Goal: Communication & Community: Answer question/provide support

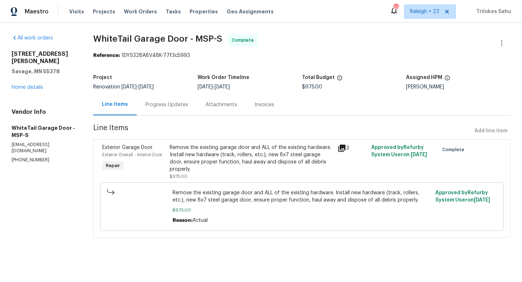
click at [202, 160] on div "Remove the existing garage door and ALL of the existing hardware. Install new h…" at bounding box center [252, 158] width 164 height 29
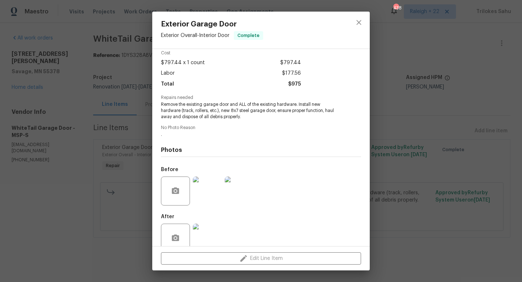
scroll to position [46, 0]
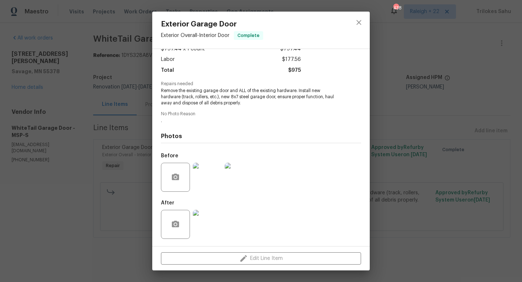
click at [207, 230] on img at bounding box center [207, 224] width 29 height 29
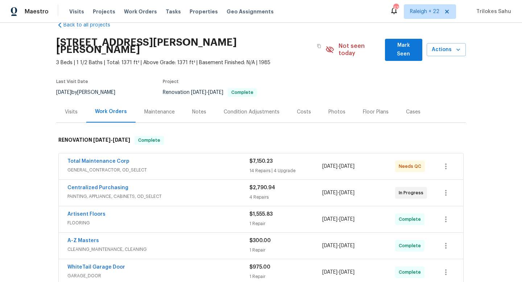
scroll to position [12, 0]
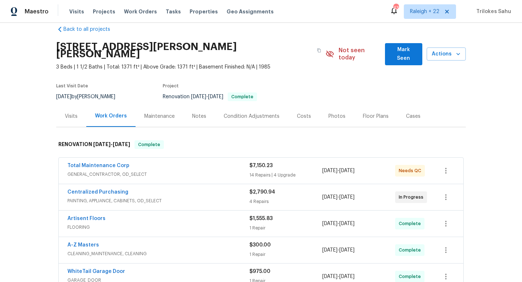
click at [103, 171] on span "GENERAL_CONTRACTOR, OD_SELECT" at bounding box center [158, 174] width 182 height 7
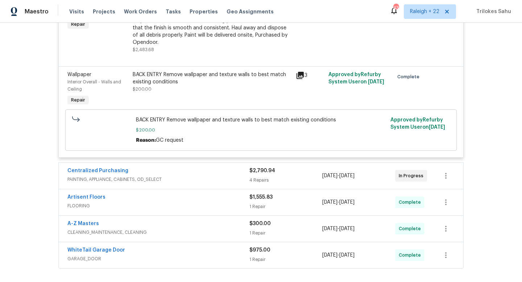
scroll to position [1251, 0]
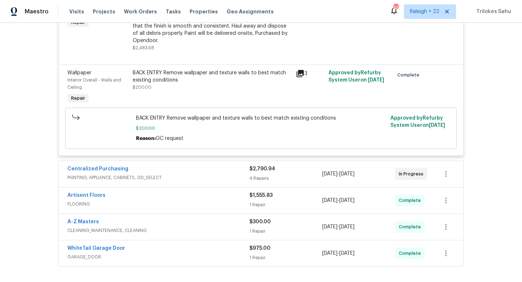
click at [132, 174] on span "PAINTING, APPLIANCE, CABINETS, OD_SELECT" at bounding box center [158, 177] width 182 height 7
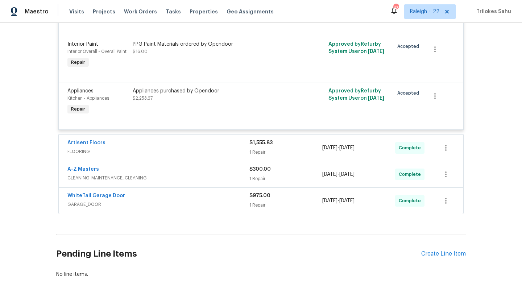
scroll to position [1510, 0]
click at [94, 148] on span "FLOORING" at bounding box center [158, 151] width 182 height 7
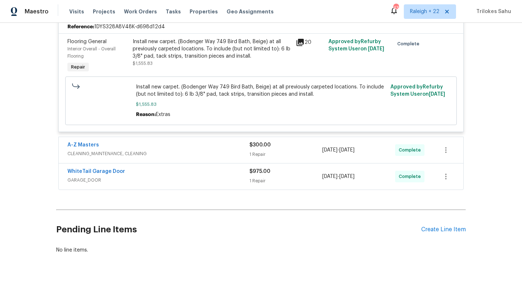
scroll to position [1662, 0]
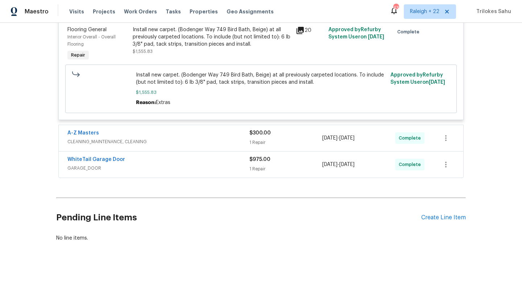
click at [108, 138] on span "CLEANING_MAINTENANCE, CLEANING" at bounding box center [158, 141] width 182 height 7
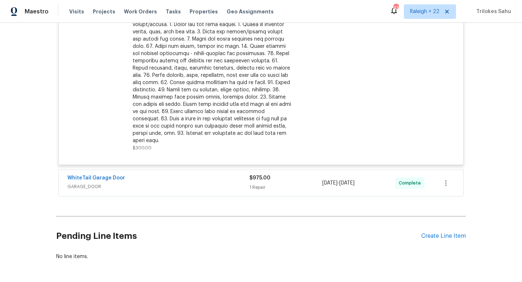
scroll to position [1858, 0]
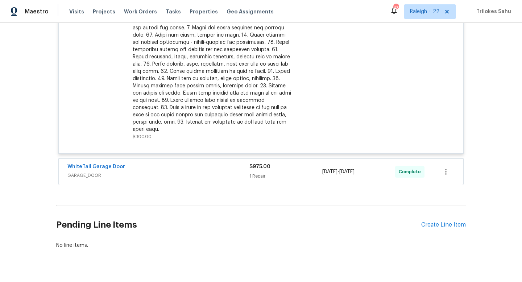
click at [104, 172] on span "GARAGE_DOOR" at bounding box center [158, 175] width 182 height 7
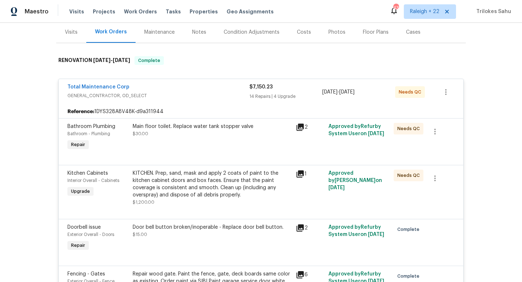
scroll to position [46, 0]
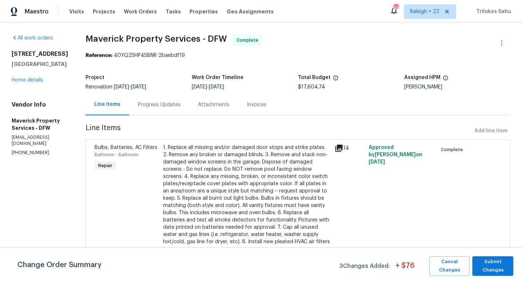
scroll to position [1574, 0]
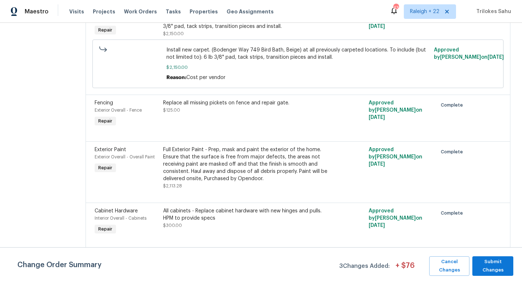
click at [235, 107] on div "Replace all missing pickets on fence and repair gate." at bounding box center [246, 102] width 167 height 7
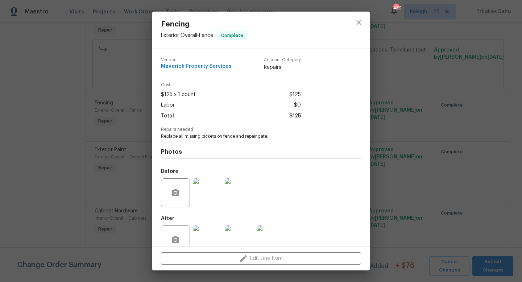
scroll to position [16, 0]
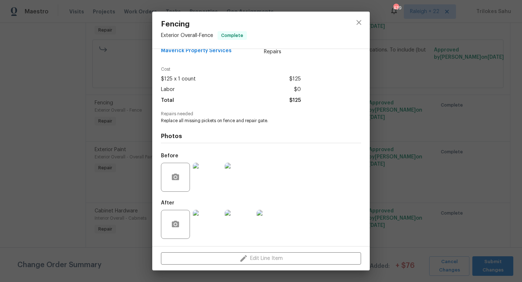
click at [209, 229] on img at bounding box center [207, 224] width 29 height 29
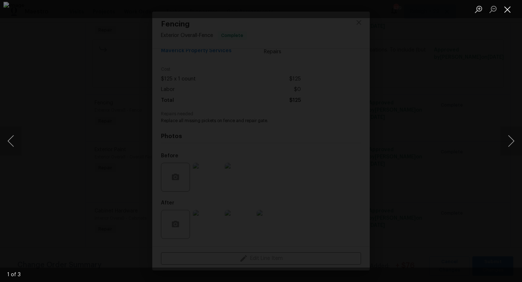
click at [507, 10] on button "Close lightbox" at bounding box center [508, 9] width 15 height 13
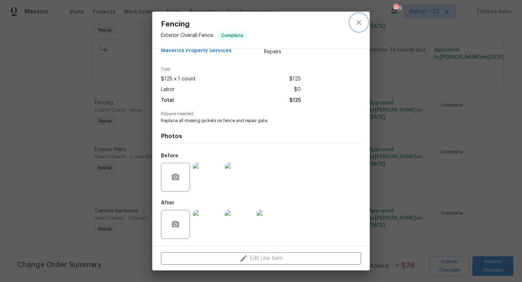
click at [364, 22] on button "close" at bounding box center [358, 22] width 17 height 17
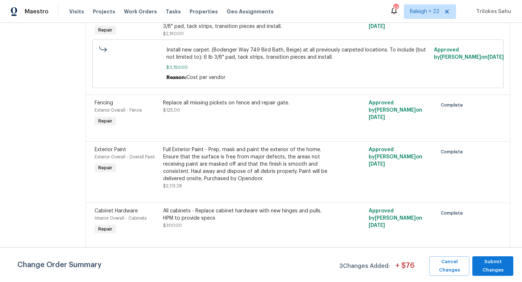
scroll to position [915, 0]
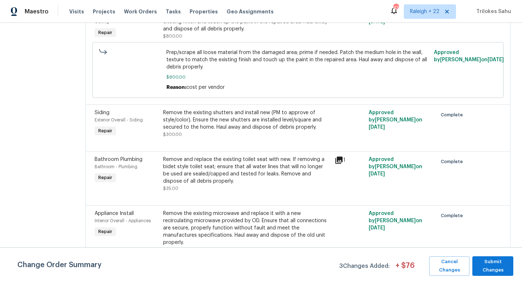
click at [238, 131] on div "Remove the existing shutters and install new (PM to approve of style/color). En…" at bounding box center [246, 120] width 167 height 22
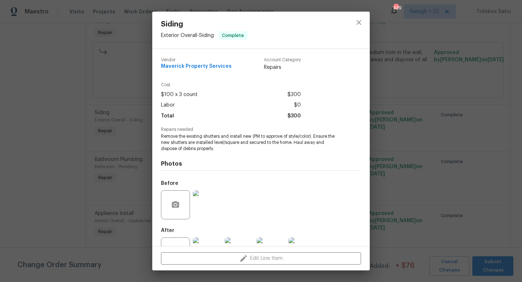
scroll to position [28, 0]
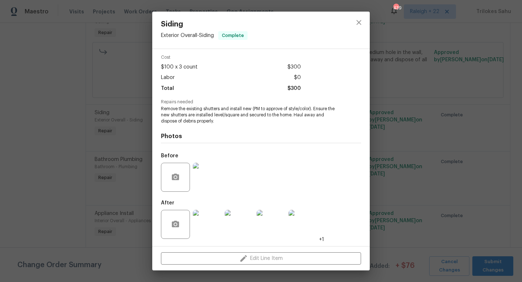
click at [212, 231] on img at bounding box center [207, 224] width 29 height 29
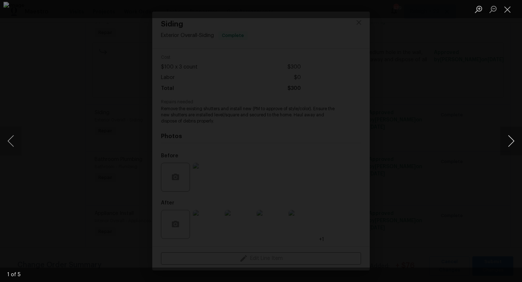
click at [511, 142] on button "Next image" at bounding box center [512, 141] width 22 height 29
click at [506, 9] on button "Close lightbox" at bounding box center [508, 9] width 15 height 13
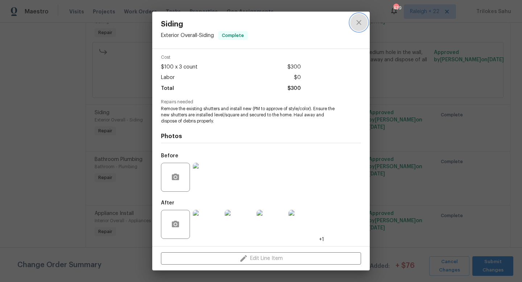
click at [358, 23] on icon "close" at bounding box center [359, 22] width 9 height 9
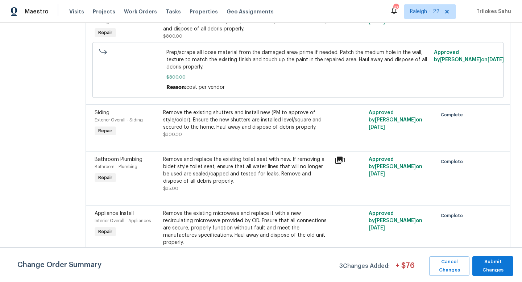
click at [292, 131] on div "Remove the existing shutters and install new (PM to approve of style/color). En…" at bounding box center [246, 120] width 167 height 22
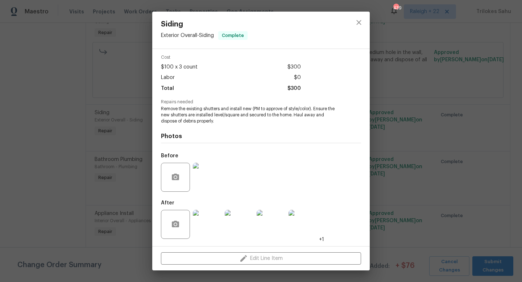
click at [213, 186] on img at bounding box center [207, 177] width 29 height 29
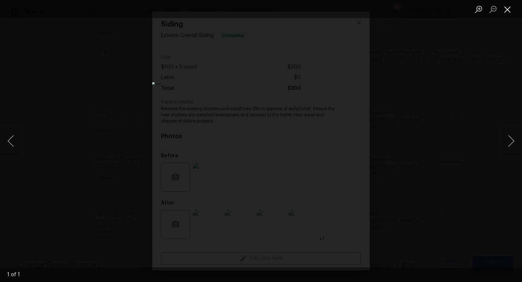
click at [507, 10] on button "Close lightbox" at bounding box center [508, 9] width 15 height 13
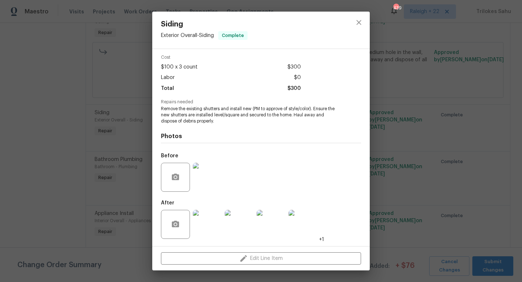
click at [296, 229] on img at bounding box center [303, 224] width 29 height 29
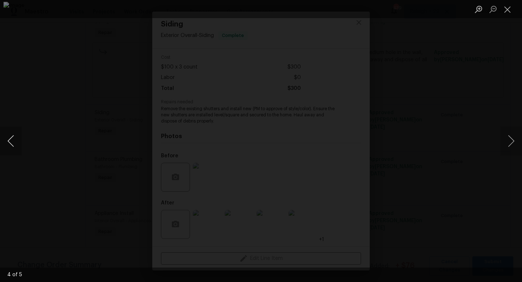
click at [12, 146] on button "Previous image" at bounding box center [11, 141] width 22 height 29
click at [509, 10] on button "Close lightbox" at bounding box center [508, 9] width 15 height 13
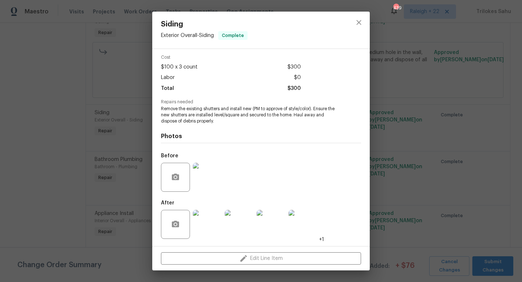
click at [219, 177] on img at bounding box center [207, 177] width 29 height 29
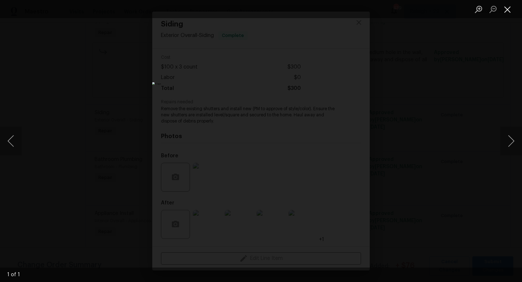
click at [510, 9] on button "Close lightbox" at bounding box center [508, 9] width 15 height 13
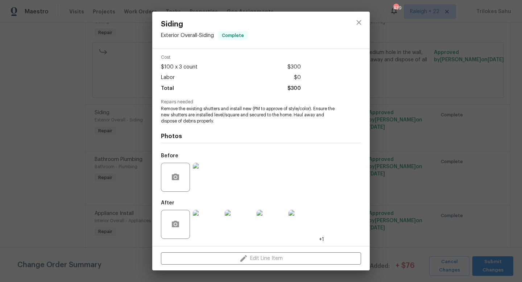
click at [302, 225] on img at bounding box center [303, 224] width 29 height 29
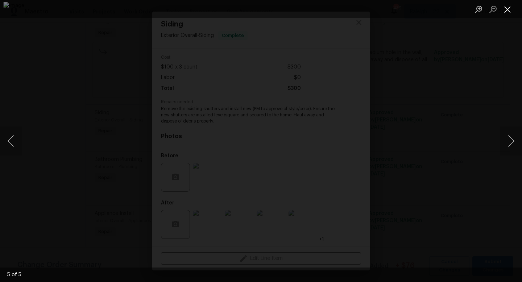
click at [510, 10] on button "Close lightbox" at bounding box center [508, 9] width 15 height 13
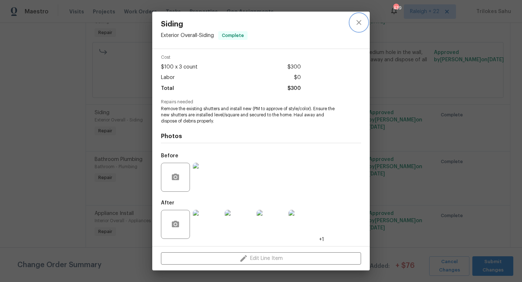
click at [363, 20] on icon "close" at bounding box center [359, 22] width 9 height 9
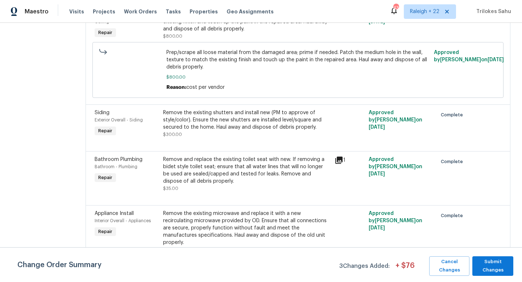
scroll to position [1574, 0]
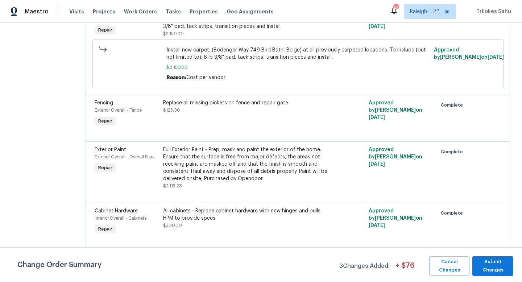
click at [228, 114] on div "Replace all missing pickets on fence and repair gate. $125.00" at bounding box center [246, 106] width 167 height 15
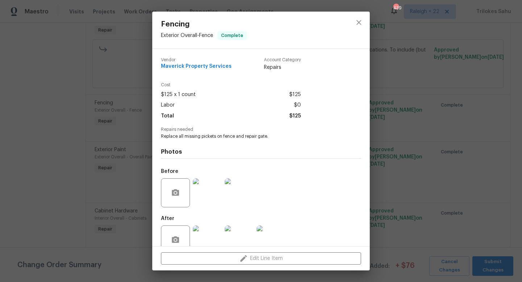
scroll to position [16, 0]
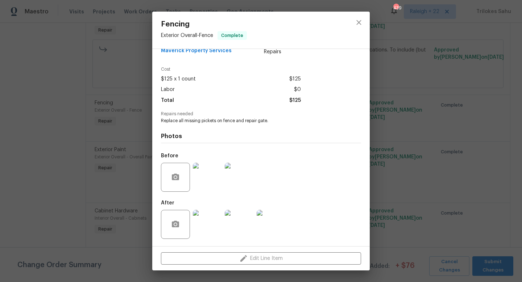
click at [202, 178] on img at bounding box center [207, 177] width 29 height 29
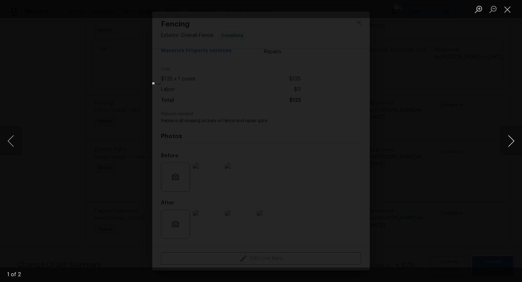
click at [512, 144] on button "Next image" at bounding box center [512, 141] width 22 height 29
click at [505, 11] on button "Close lightbox" at bounding box center [508, 9] width 15 height 13
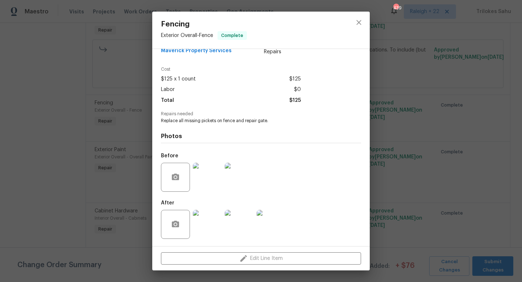
click at [215, 221] on img at bounding box center [207, 224] width 29 height 29
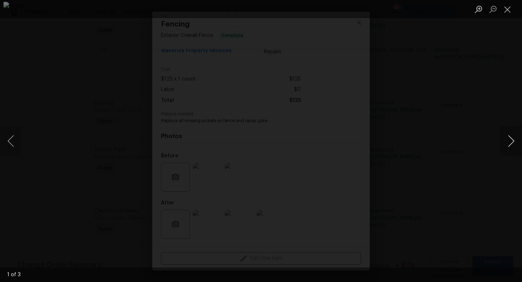
click at [510, 140] on button "Next image" at bounding box center [512, 141] width 22 height 29
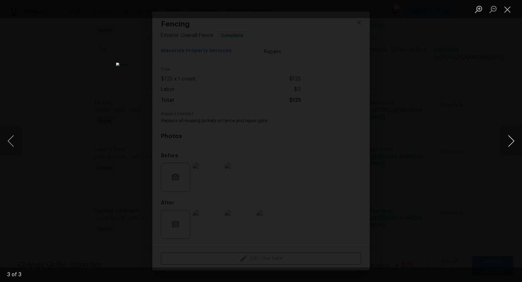
click at [506, 139] on button "Next image" at bounding box center [512, 141] width 22 height 29
click at [511, 143] on button "Next image" at bounding box center [512, 141] width 22 height 29
click at [10, 143] on button "Previous image" at bounding box center [11, 141] width 22 height 29
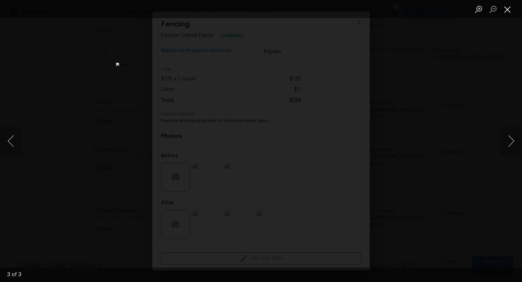
click at [507, 11] on button "Close lightbox" at bounding box center [508, 9] width 15 height 13
click at [503, 9] on button "Close lightbox" at bounding box center [508, 9] width 15 height 13
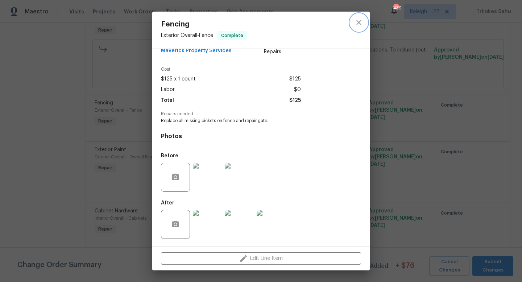
click at [361, 21] on icon "close" at bounding box center [359, 22] width 9 height 9
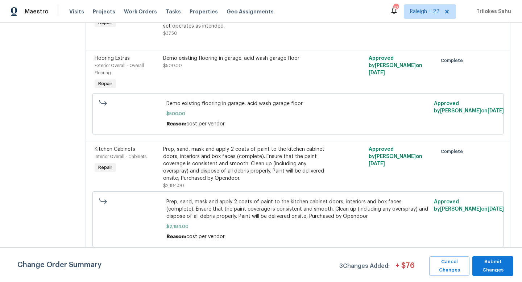
scroll to position [608, 0]
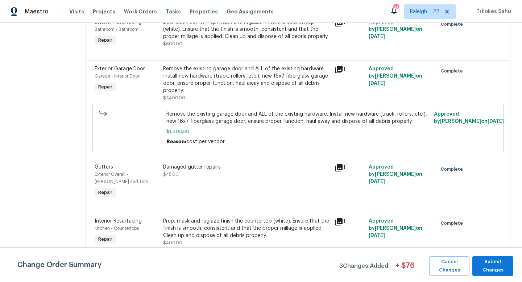
click at [246, 94] on div "Remove the existing garage door and ALL of the existing hardware. Install new h…" at bounding box center [246, 79] width 167 height 29
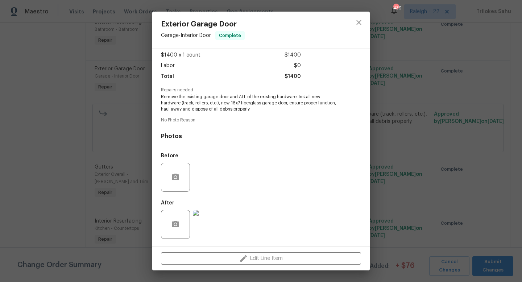
scroll to position [40, 0]
click at [205, 227] on img at bounding box center [207, 224] width 29 height 29
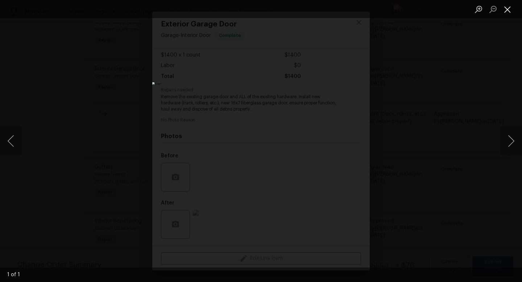
click at [509, 9] on button "Close lightbox" at bounding box center [508, 9] width 15 height 13
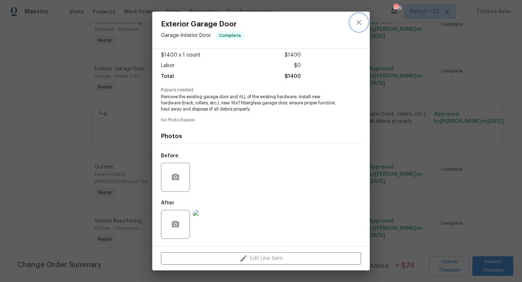
click at [354, 22] on button "close" at bounding box center [358, 22] width 17 height 17
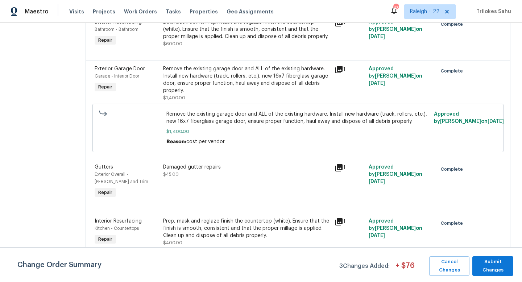
scroll to position [228, 0]
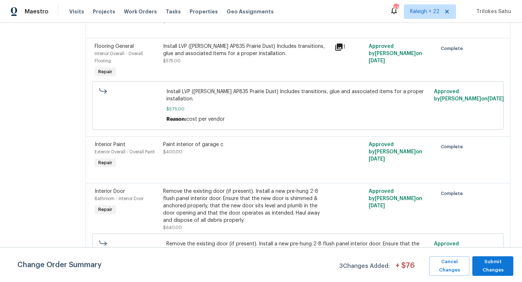
click at [214, 148] on div "Paint interior of garage c" at bounding box center [246, 144] width 167 height 7
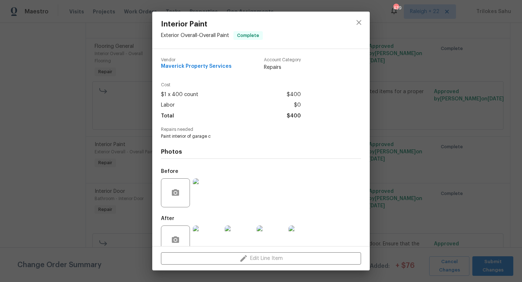
scroll to position [16, 0]
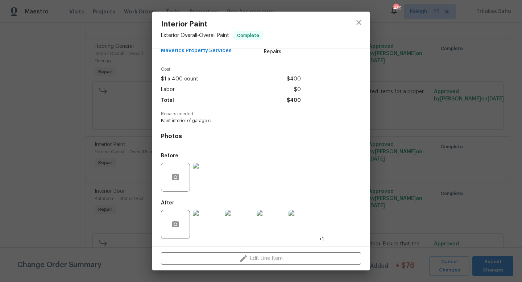
click at [206, 226] on img at bounding box center [207, 224] width 29 height 29
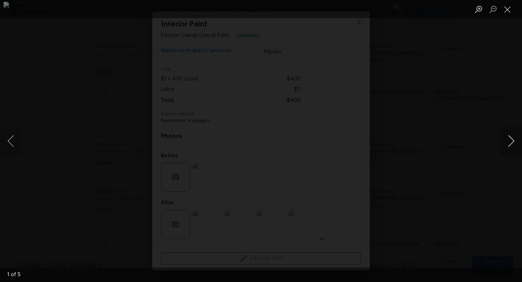
click at [511, 148] on button "Next image" at bounding box center [512, 141] width 22 height 29
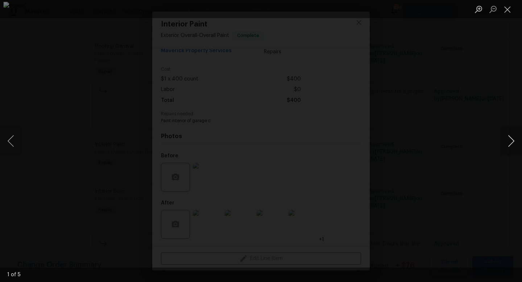
click at [511, 148] on button "Next image" at bounding box center [512, 141] width 22 height 29
click at [507, 143] on button "Next image" at bounding box center [512, 141] width 22 height 29
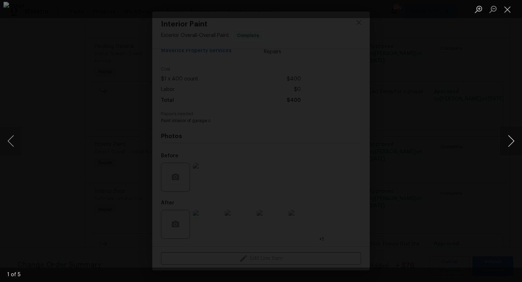
click at [510, 139] on button "Next image" at bounding box center [512, 141] width 22 height 29
click at [509, 137] on button "Next image" at bounding box center [512, 141] width 22 height 29
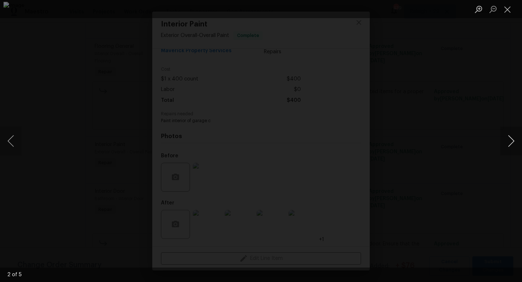
click at [509, 137] on button "Next image" at bounding box center [512, 141] width 22 height 29
click at [265, 140] on img "Lightbox" at bounding box center [260, 141] width 515 height 279
click at [510, 12] on button "Close lightbox" at bounding box center [508, 9] width 15 height 13
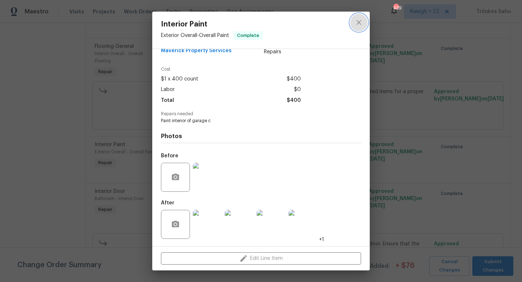
click at [361, 26] on icon "close" at bounding box center [359, 22] width 9 height 9
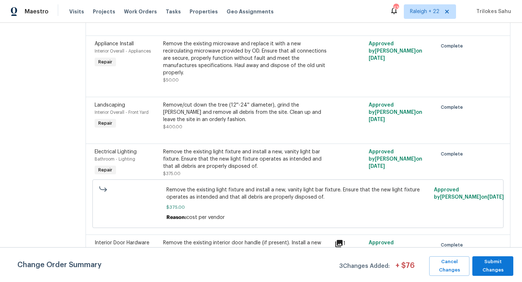
scroll to position [1776, 0]
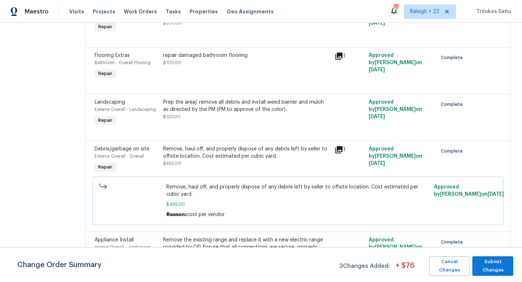
click at [219, 113] on div "Prep the area/ remove all debris and install weed barrier and mulch as directed…" at bounding box center [246, 106] width 167 height 15
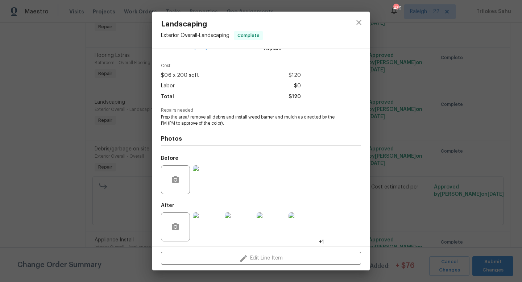
scroll to position [22, 0]
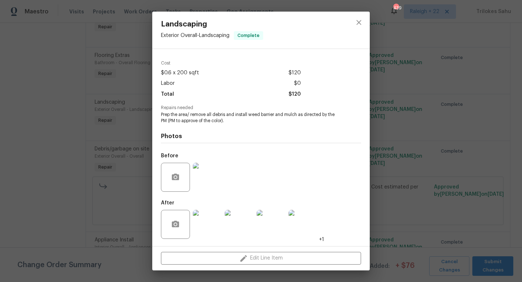
click at [207, 222] on img at bounding box center [207, 224] width 29 height 29
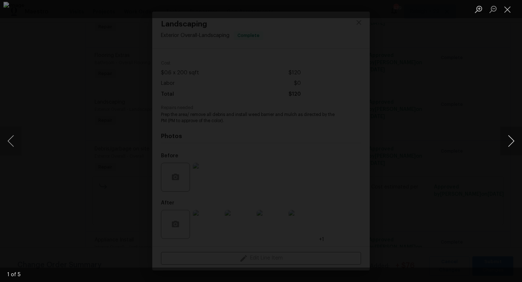
click at [512, 144] on button "Next image" at bounding box center [512, 141] width 22 height 29
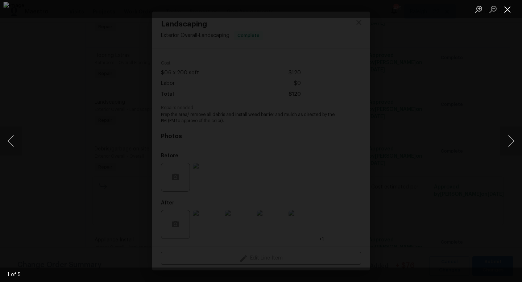
click at [504, 11] on button "Close lightbox" at bounding box center [508, 9] width 15 height 13
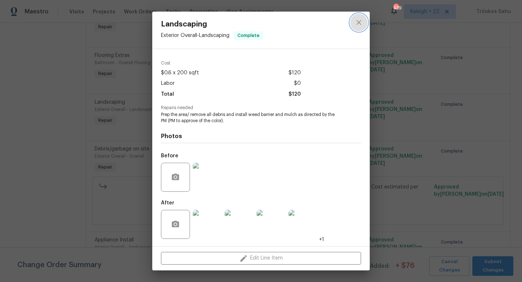
click at [355, 20] on icon "close" at bounding box center [359, 22] width 9 height 9
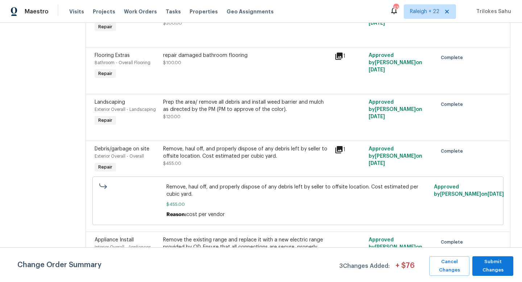
scroll to position [2098, 0]
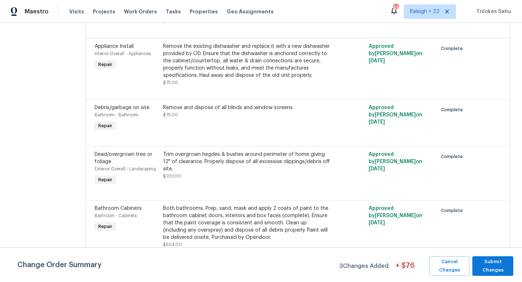
click at [219, 152] on div "Trim overgrown hegdes & bushes around perimeter of home giving 12" of clearance…" at bounding box center [246, 162] width 167 height 22
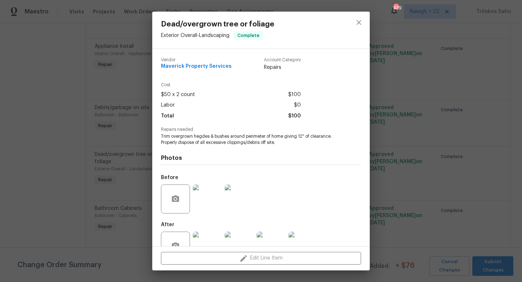
scroll to position [22, 0]
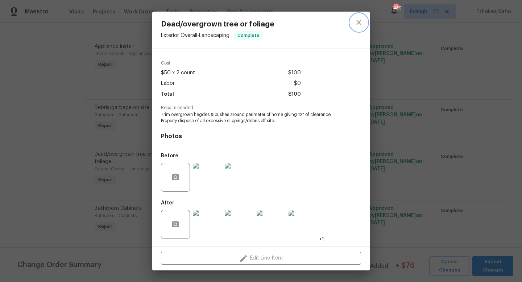
click at [361, 21] on icon "close" at bounding box center [359, 22] width 9 height 9
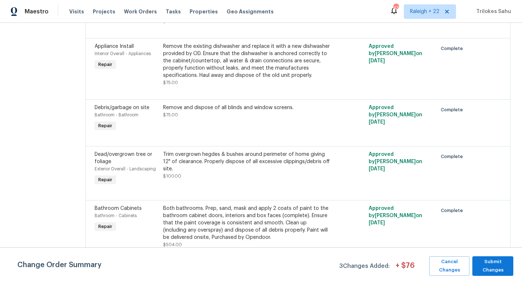
scroll to position [1085, 0]
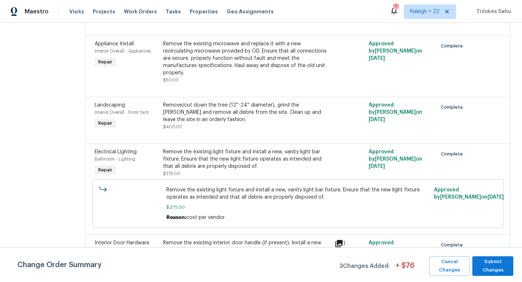
click at [206, 123] on div "Remove/cut down the tree (12''-24'' diameter), grind the stump and remove all d…" at bounding box center [246, 113] width 167 height 22
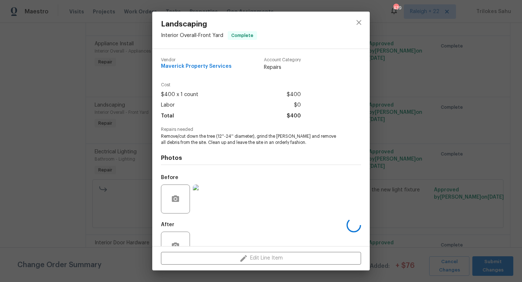
scroll to position [22, 0]
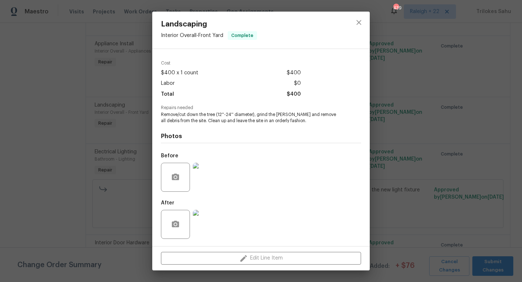
click at [202, 230] on img at bounding box center [207, 224] width 29 height 29
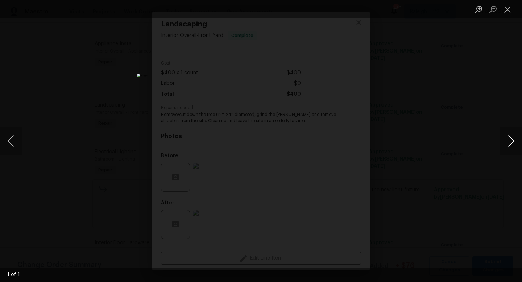
click at [511, 143] on button "Next image" at bounding box center [512, 141] width 22 height 29
click at [505, 11] on button "Close lightbox" at bounding box center [508, 9] width 15 height 13
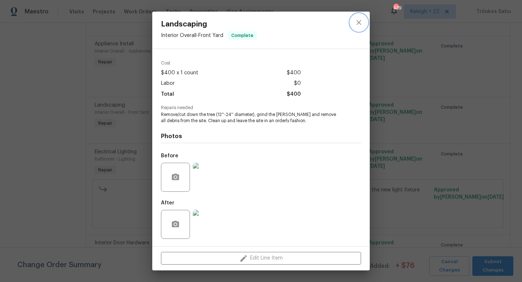
click at [357, 23] on icon "close" at bounding box center [359, 22] width 9 height 9
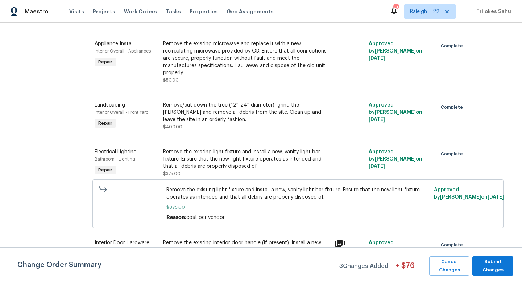
scroll to position [1776, 0]
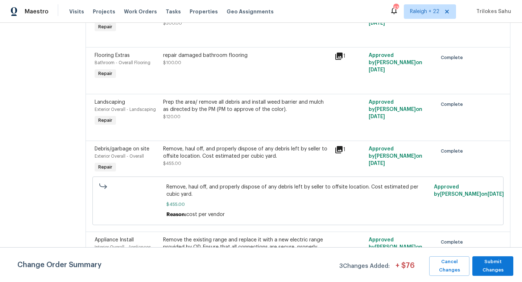
click at [265, 113] on div "Prep the area/ remove all debris and install weed barrier and mulch as directed…" at bounding box center [246, 106] width 167 height 15
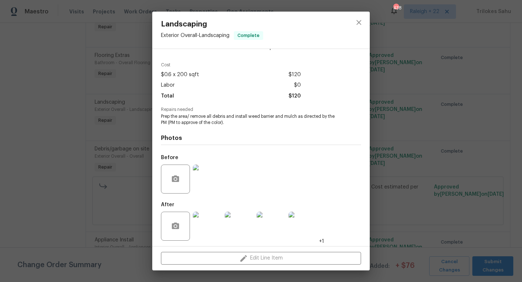
scroll to position [22, 0]
click at [270, 225] on img at bounding box center [271, 224] width 29 height 29
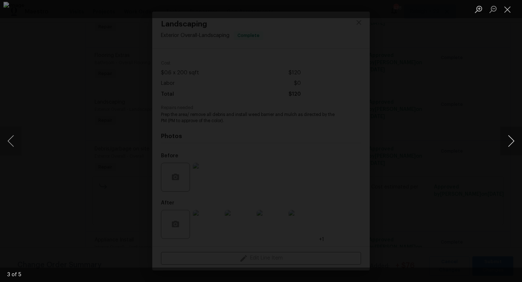
click at [511, 143] on button "Next image" at bounding box center [512, 141] width 22 height 29
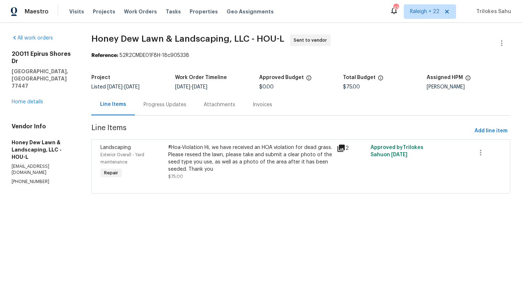
click at [216, 155] on div "#Hoa-Violation Hi, we have received an HOA violation for dead grass. Please res…" at bounding box center [250, 158] width 165 height 29
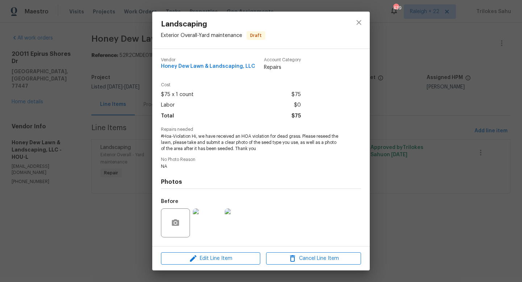
scroll to position [46, 0]
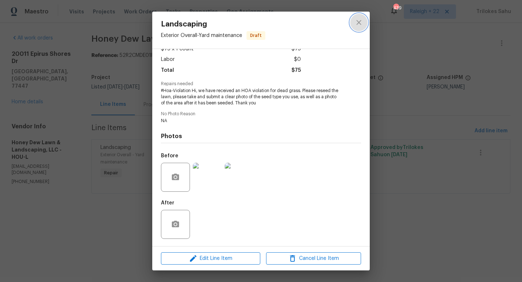
click at [355, 26] on icon "close" at bounding box center [359, 22] width 9 height 9
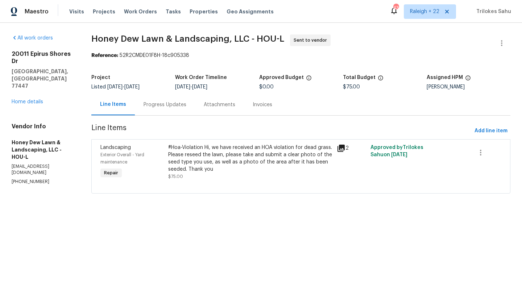
click at [165, 108] on div "Progress Updates" at bounding box center [165, 104] width 43 height 7
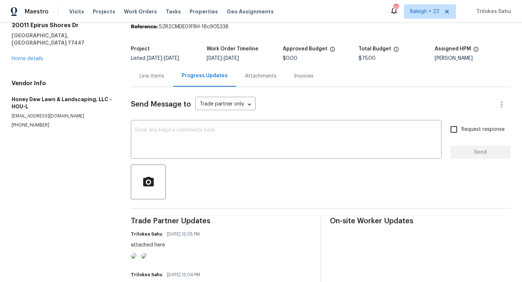
scroll to position [3, 0]
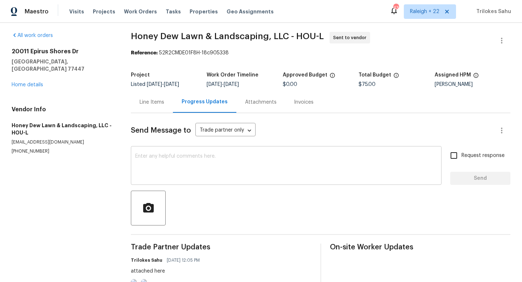
click at [176, 157] on textarea at bounding box center [286, 166] width 302 height 25
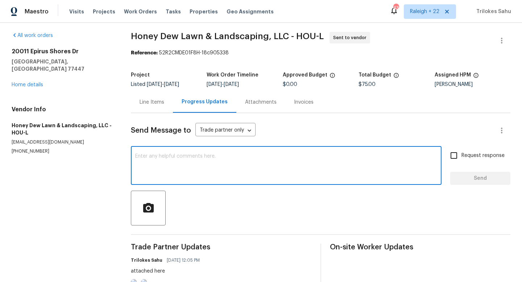
scroll to position [200, 0]
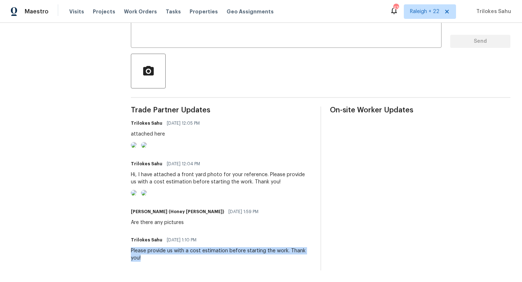
drag, startPoint x: 148, startPoint y: 258, endPoint x: 132, endPoint y: 253, distance: 16.7
click at [132, 253] on div "Please provide us with a cost estimation before starting the work. Thank you!" at bounding box center [221, 254] width 181 height 15
copy div "Please provide us with a cost estimation before starting the work. Thank you!"
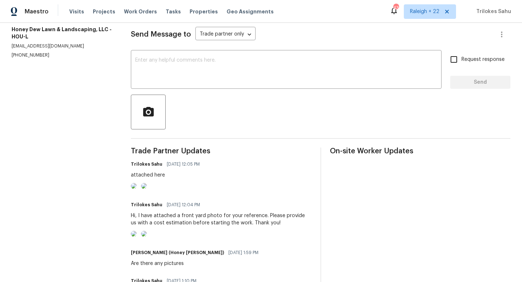
scroll to position [0, 0]
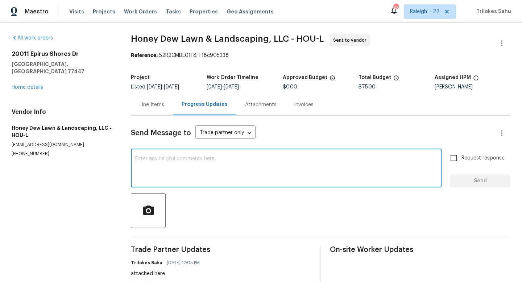
click at [169, 157] on textarea at bounding box center [286, 168] width 302 height 25
paste textarea "Please provide us with a cost estimation before starting the work. Thank you!"
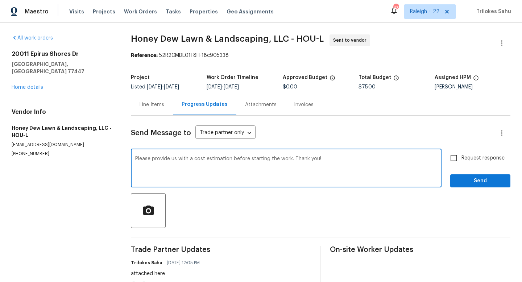
click at [139, 160] on textarea "Please provide us with a cost estimation before starting the work. Thank you!" at bounding box center [286, 168] width 302 height 25
click at [137, 160] on textarea "Please provide us with a cost estimation before starting the work. Thank you!" at bounding box center [286, 168] width 302 height 25
type textarea "Hello, Please provide us with a cost estimation before starting the work. Thank…"
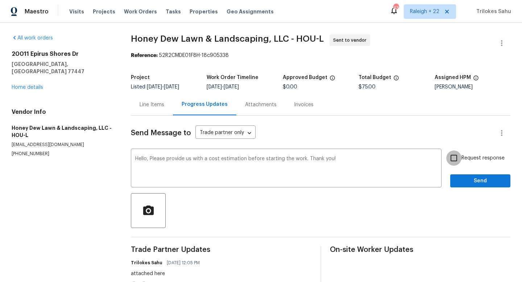
click at [457, 161] on input "Request response" at bounding box center [453, 158] width 15 height 15
checkbox input "true"
click at [478, 180] on span "Send" at bounding box center [480, 181] width 49 height 9
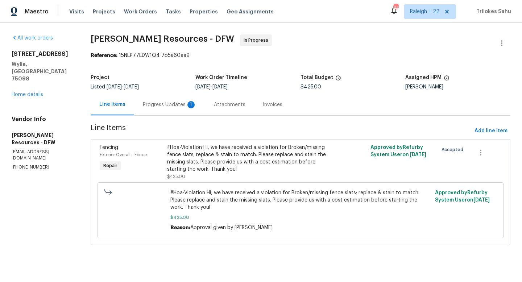
click at [157, 106] on div "Progress Updates 1" at bounding box center [170, 104] width 54 height 7
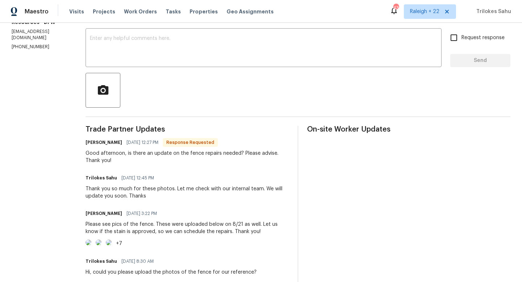
scroll to position [98, 0]
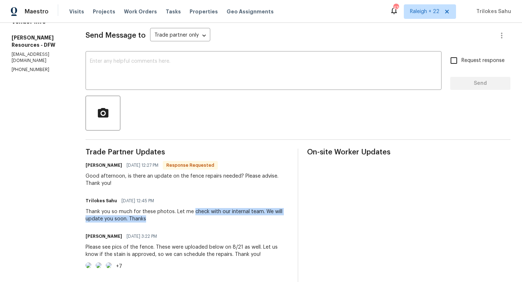
drag, startPoint x: 209, startPoint y: 213, endPoint x: 205, endPoint y: 218, distance: 6.0
click at [205, 218] on div "Thank you so much for these photos. Let me check with our internal team. We wil…" at bounding box center [187, 215] width 203 height 15
copy div "check with our internal team. We will update you soon. Thanks"
click at [161, 82] on textarea at bounding box center [263, 71] width 347 height 25
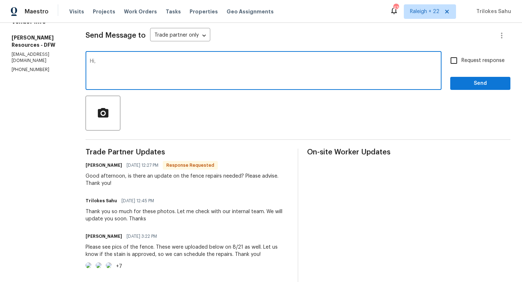
paste textarea "check with our internal team. We will update you soon. Thanks"
click at [127, 62] on textarea "Hi, check with our internal team. We will update you soon. Thanks" at bounding box center [263, 71] width 347 height 25
click at [127, 61] on textarea "Hi, check with our internal team. We will update you soon. Thanks" at bounding box center [263, 71] width 347 height 25
click at [317, 61] on textarea "Hi, checking with our internal team. We will update you soon. Thanks" at bounding box center [263, 71] width 347 height 25
click at [115, 62] on textarea "Hi, checking with our internal team. We will update you soon. Thanks" at bounding box center [263, 71] width 347 height 25
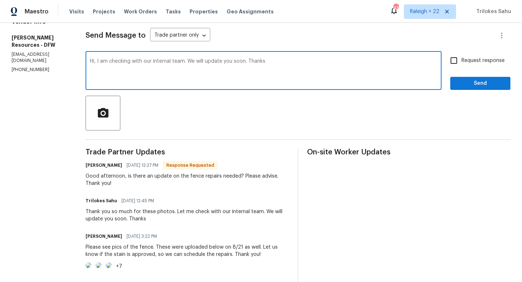
click at [299, 63] on textarea "Hi, I am checking with our internal team. We will update you soon. Thanks" at bounding box center [263, 71] width 347 height 25
type textarea "Hi, I am checking with our internal team. We will update you soon. Thank you"
click at [483, 84] on span "Send" at bounding box center [480, 83] width 49 height 9
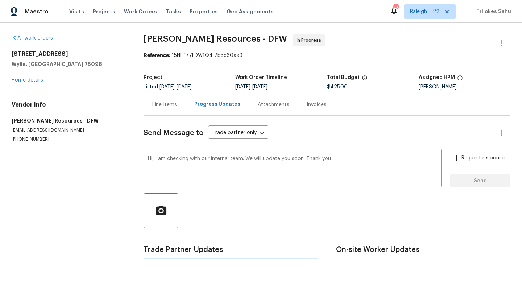
scroll to position [0, 0]
